Goal: Find specific page/section: Find specific page/section

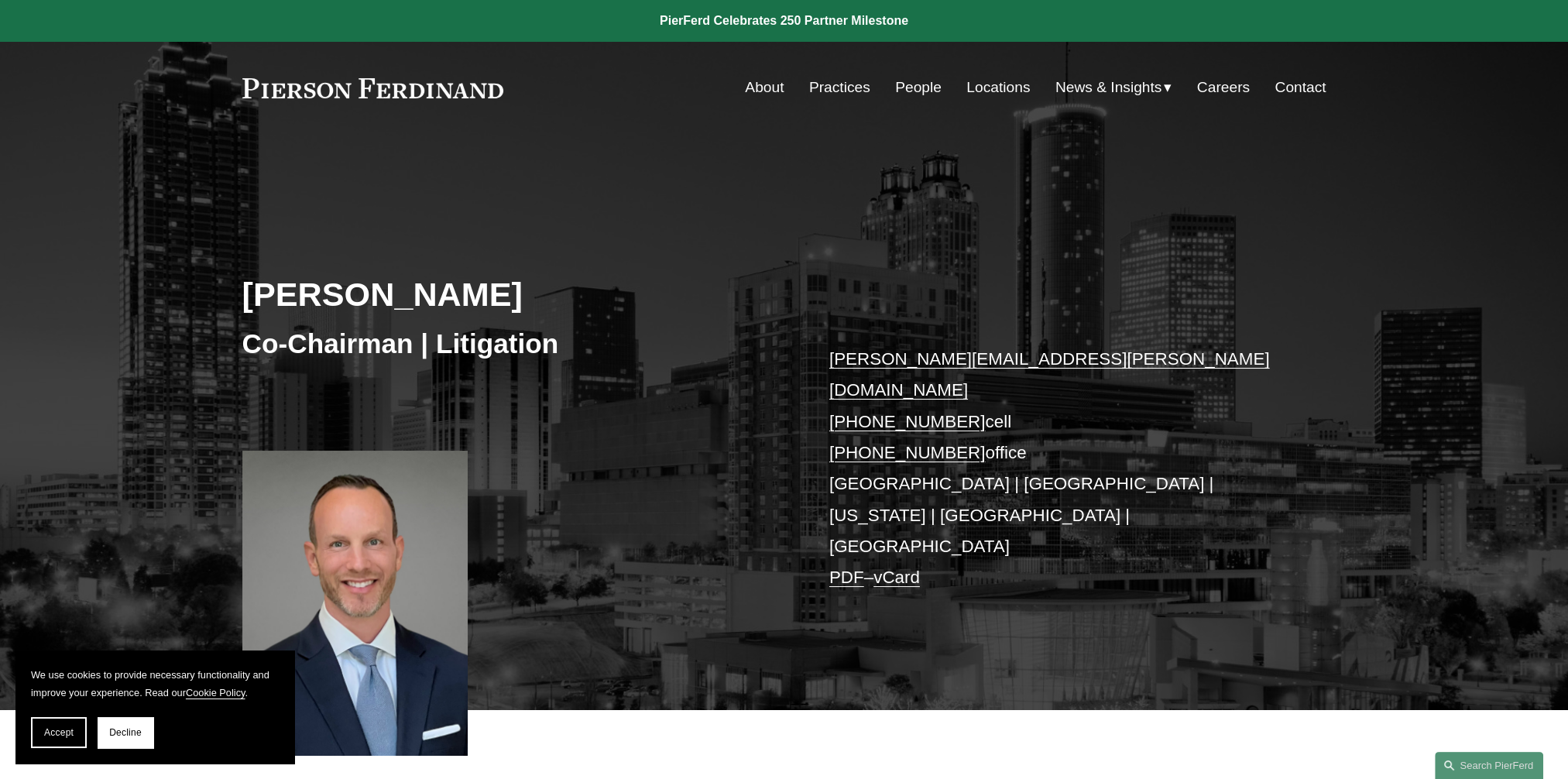
click at [984, 86] on link "Locations" at bounding box center [998, 88] width 63 height 30
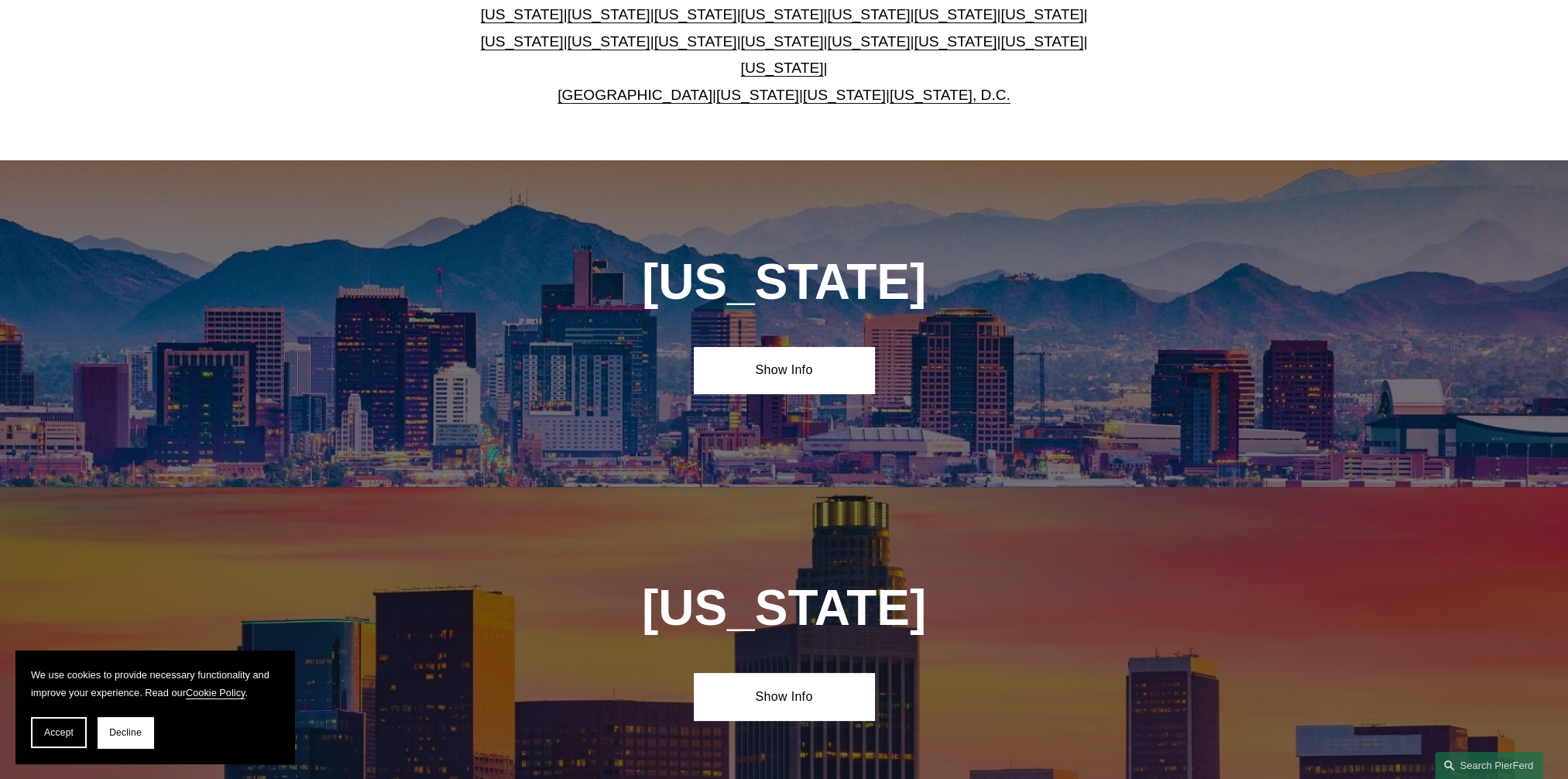
scroll to position [387, 0]
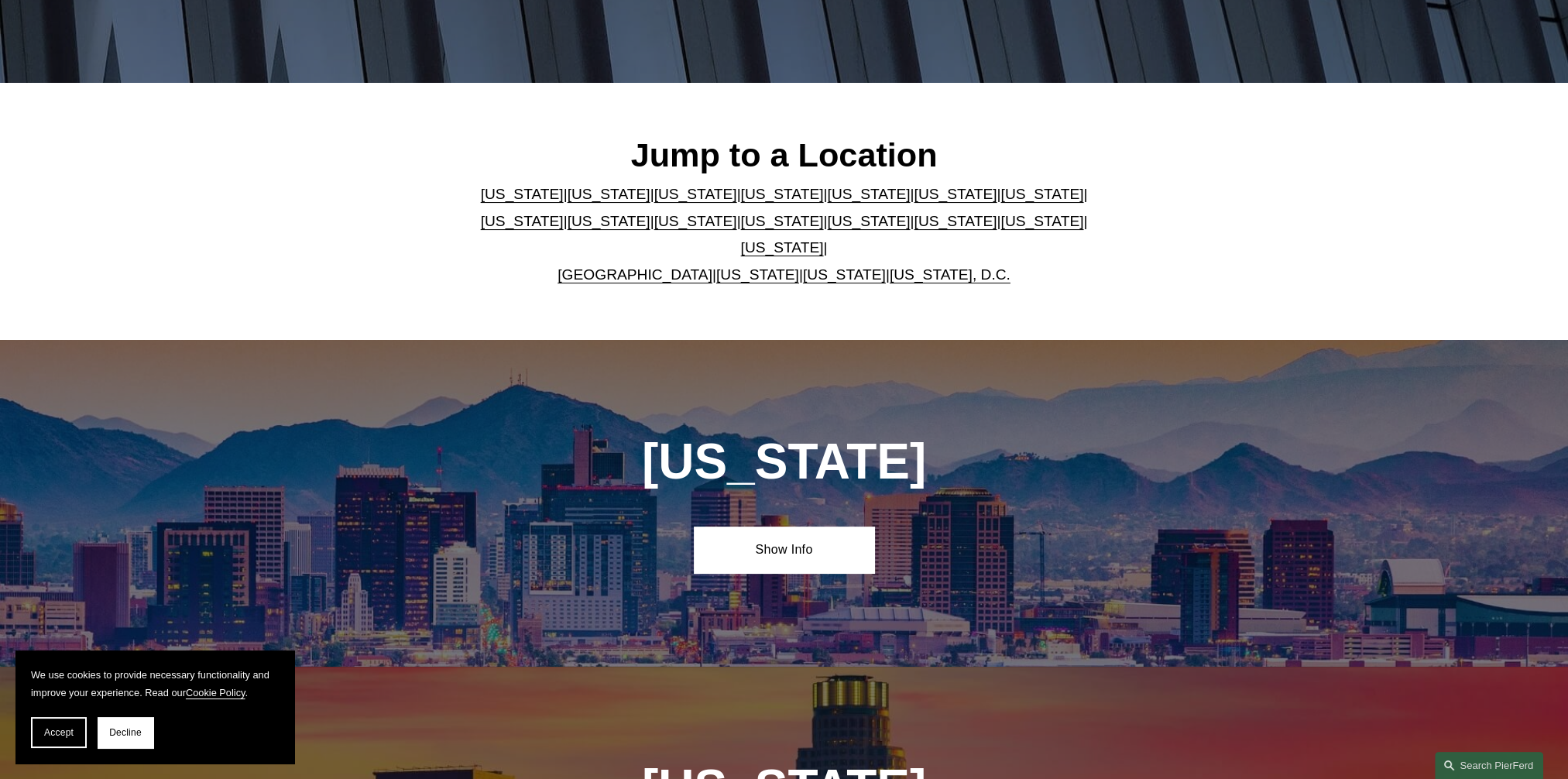
click at [913, 202] on link "[US_STATE]" at bounding box center [954, 194] width 83 height 17
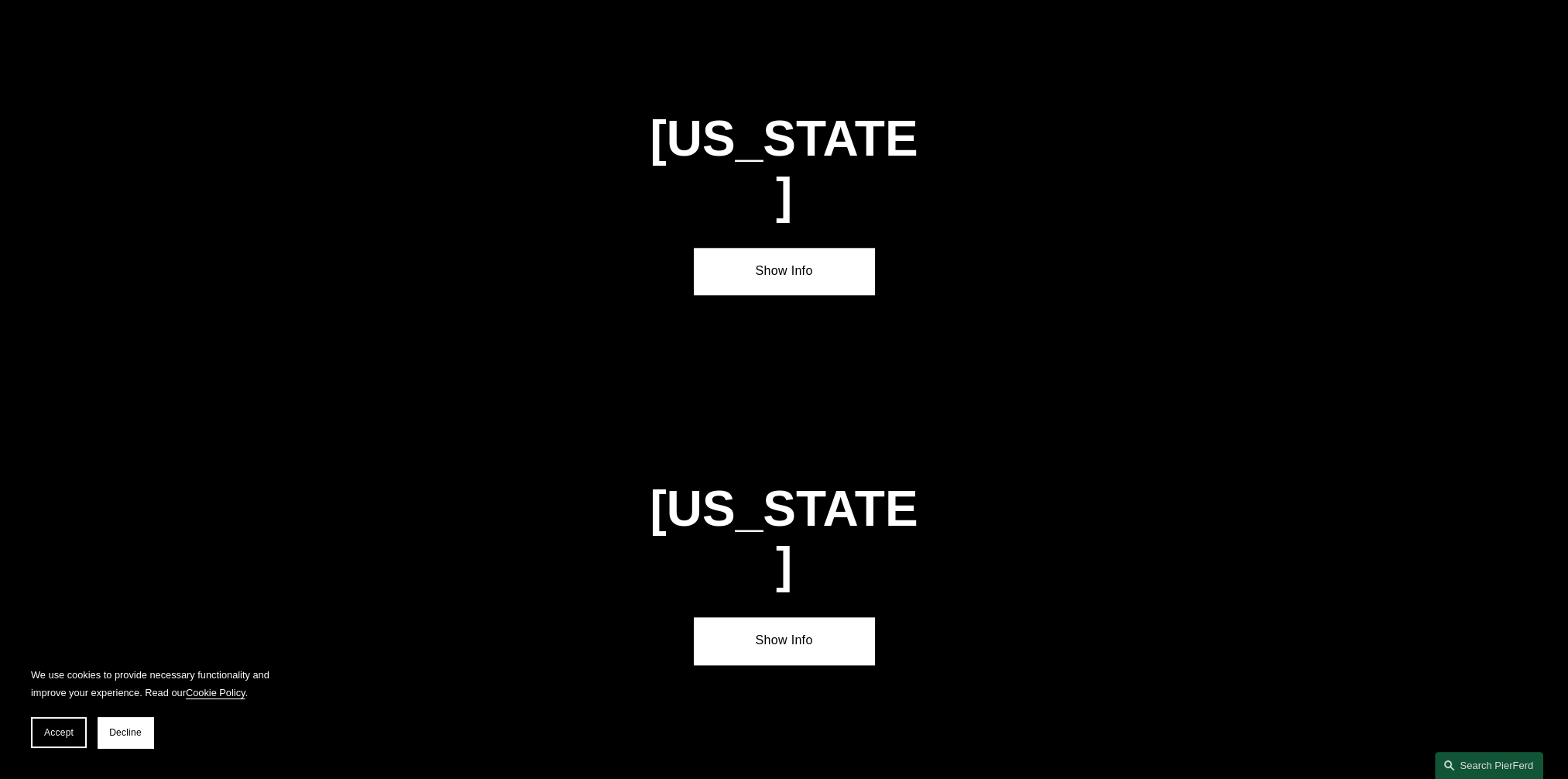
scroll to position [2359, 0]
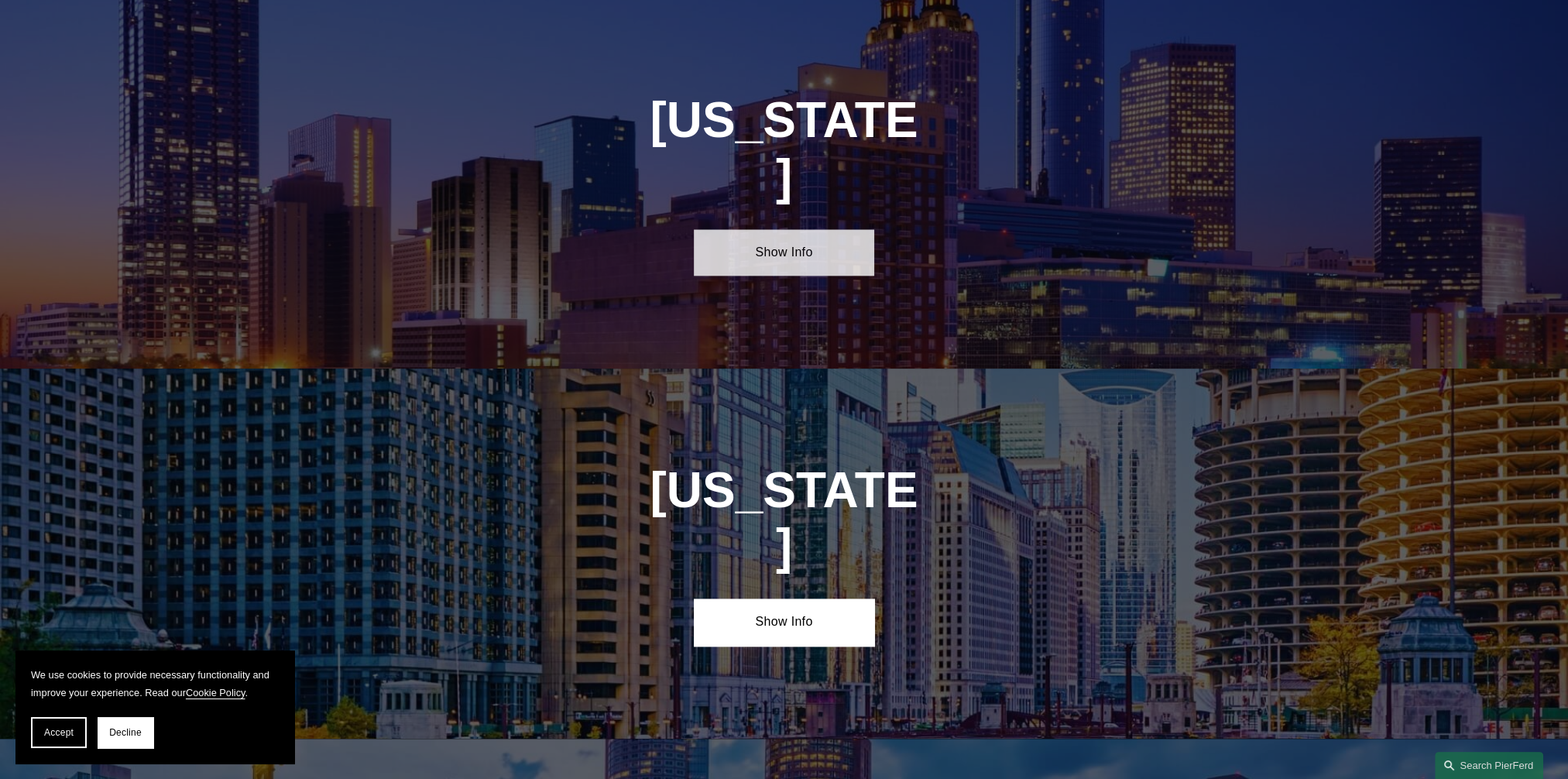
click at [796, 230] on link "Show Info" at bounding box center [784, 252] width 180 height 46
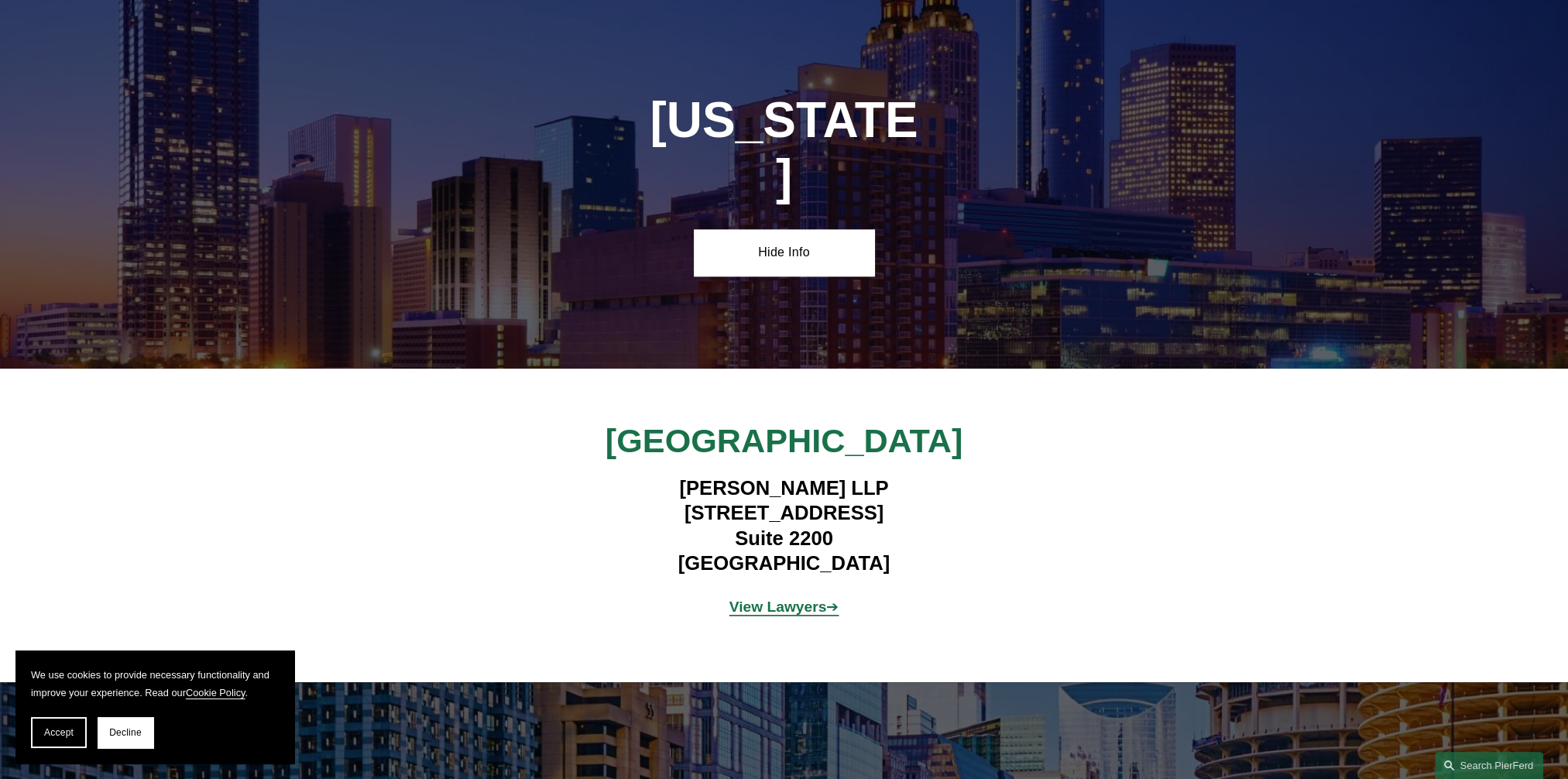
click at [1083, 574] on div "Atlanta Pierson Ferdinand LLP 260 Peachtree Street NW Suite 2200 Atlanta, GA 30…" at bounding box center [784, 524] width 1568 height 210
